Goal: Find specific page/section: Find specific page/section

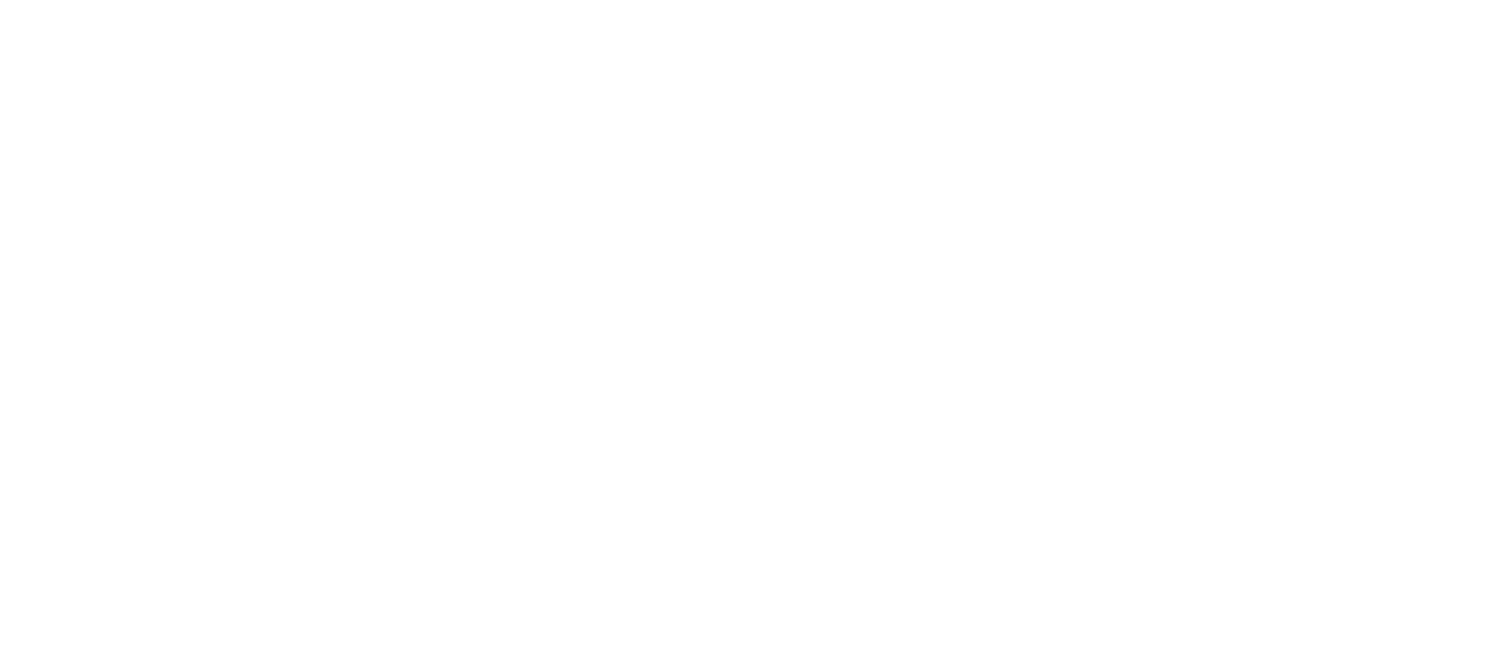
click at [33, 320] on div at bounding box center [756, 335] width 1512 height 671
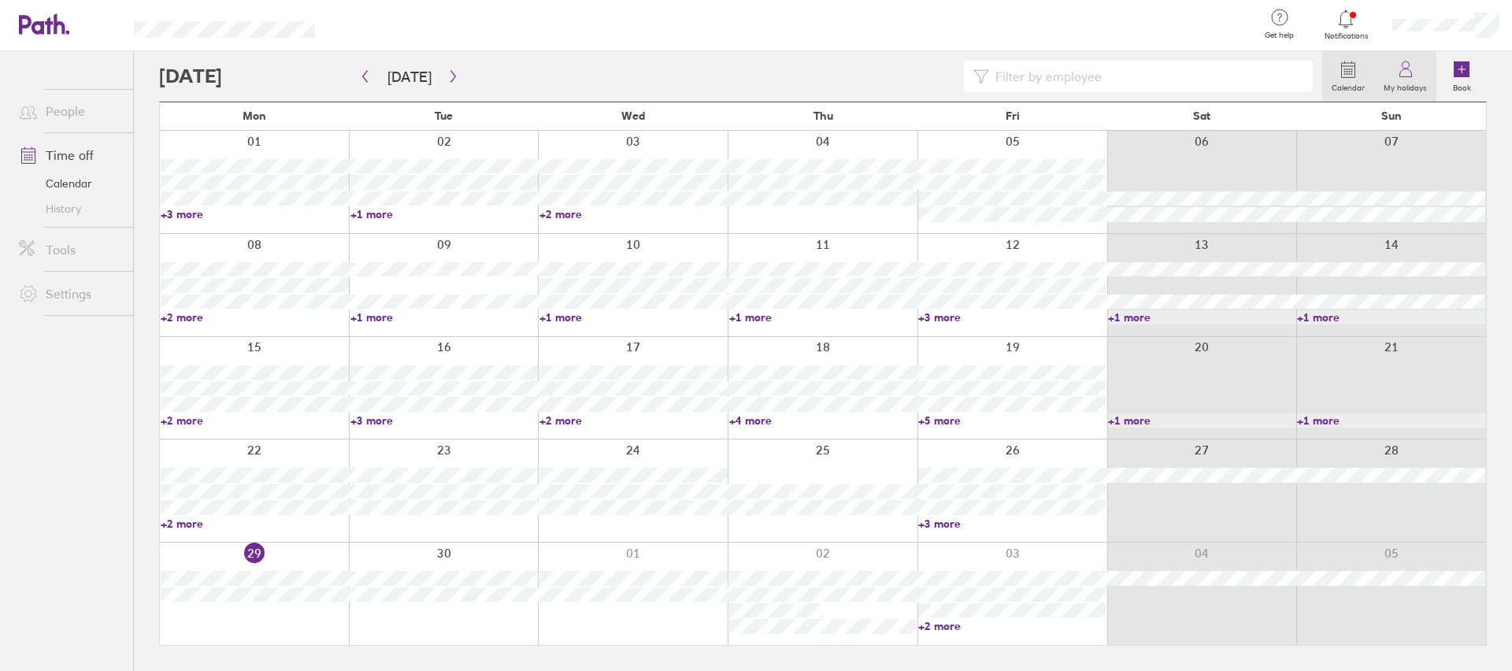
click at [1409, 83] on label "My holidays" at bounding box center [1405, 86] width 62 height 14
